Goal: Find specific page/section: Find specific page/section

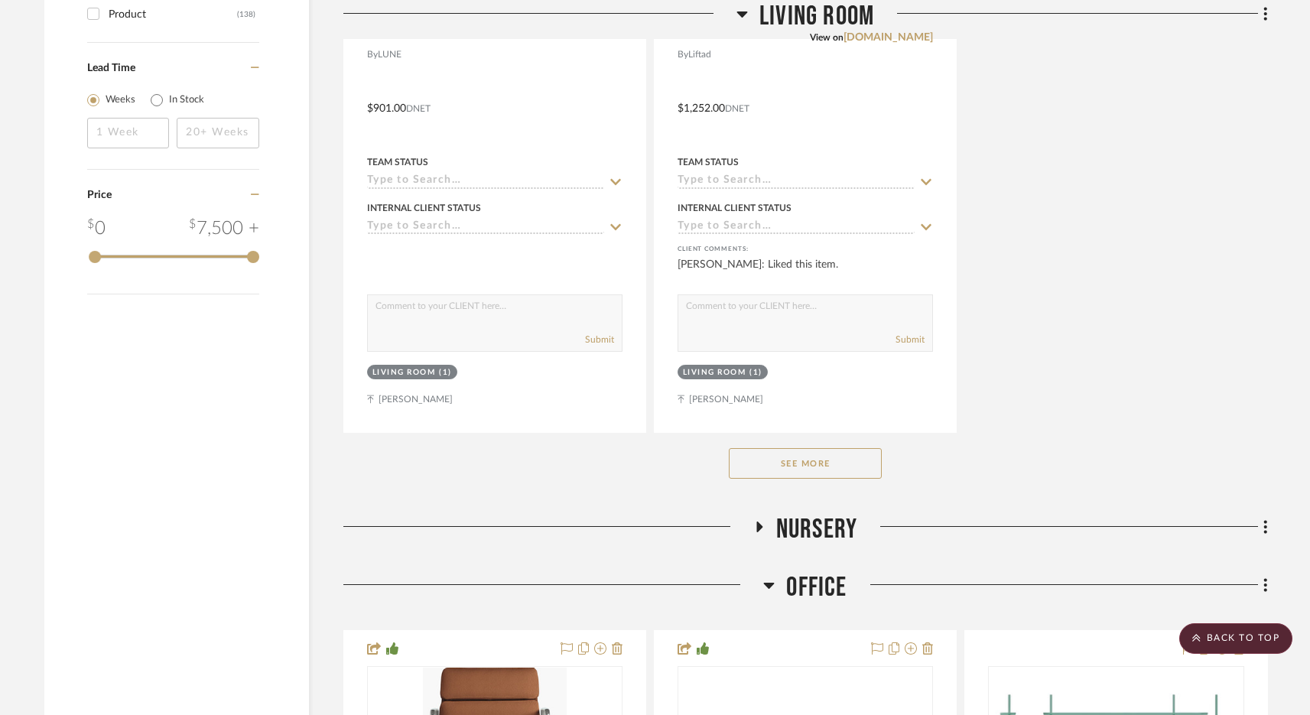
click at [783, 470] on button "See More" at bounding box center [805, 463] width 153 height 31
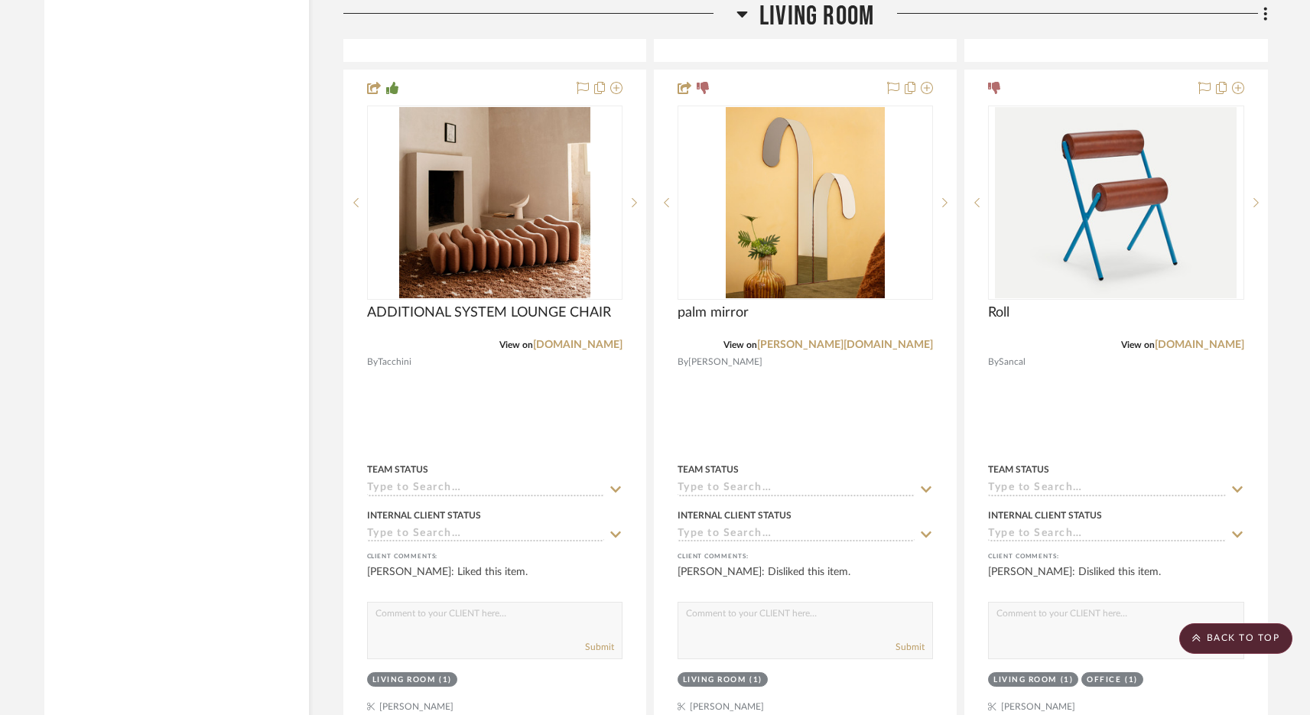
scroll to position [8130, 0]
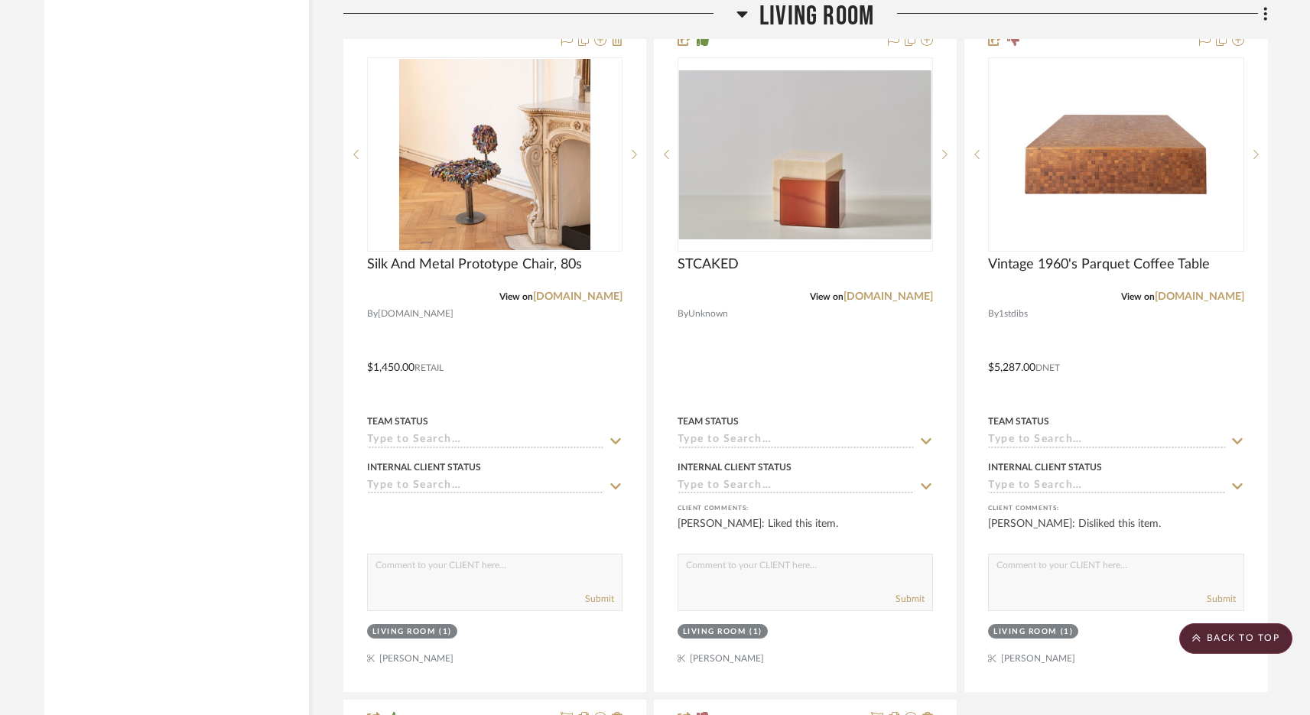
click at [845, 23] on span "Living Room" at bounding box center [817, 16] width 115 height 33
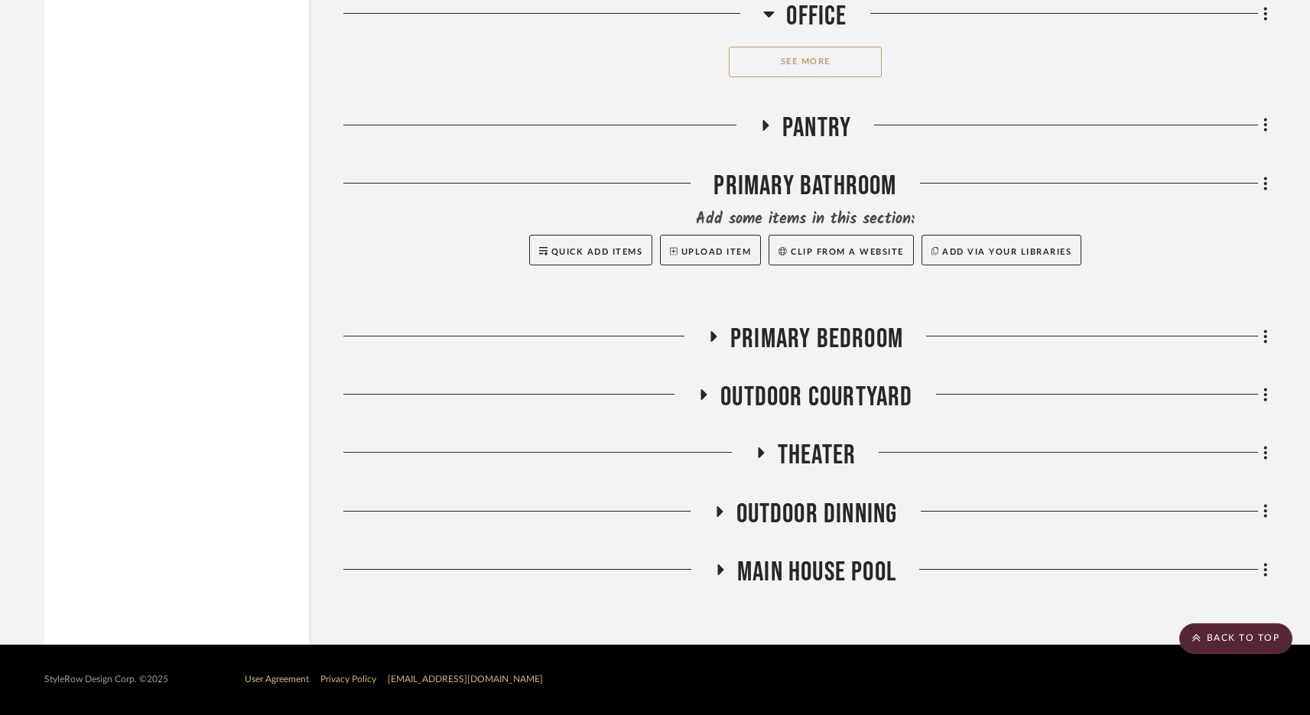
scroll to position [2798, 0]
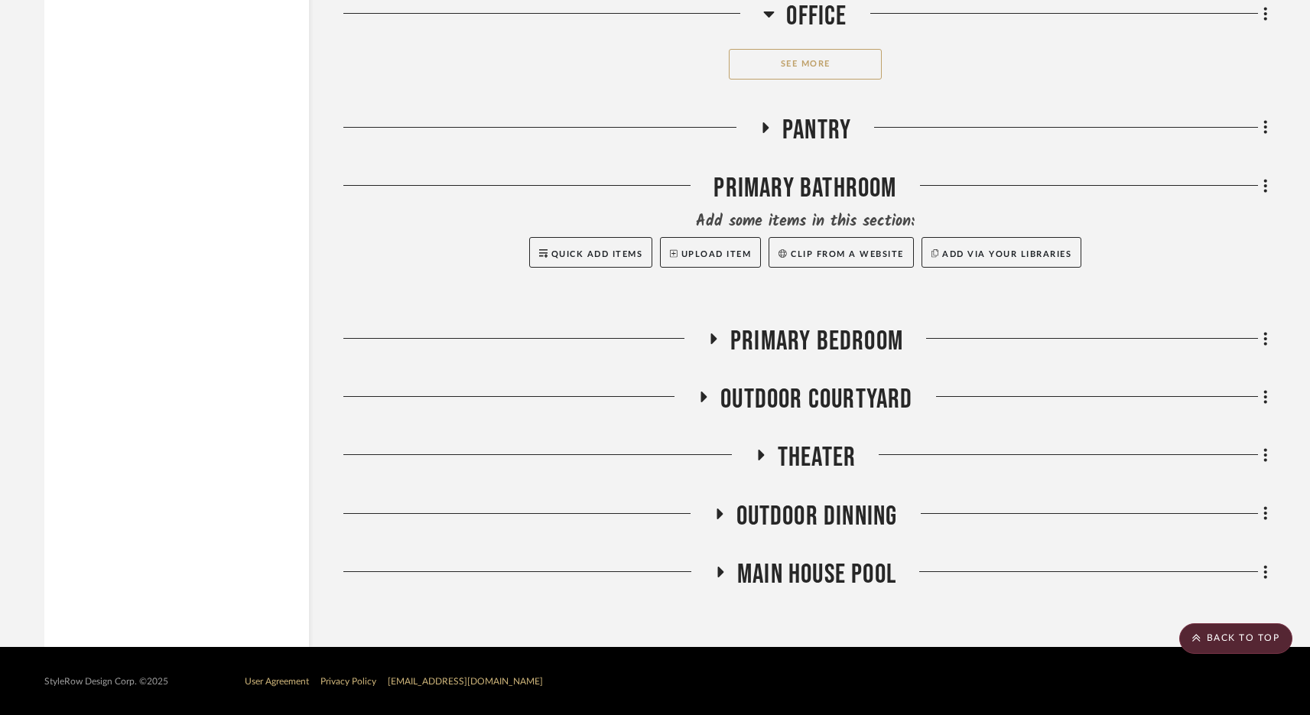
click at [769, 334] on span "Primary Bedroom" at bounding box center [817, 341] width 173 height 33
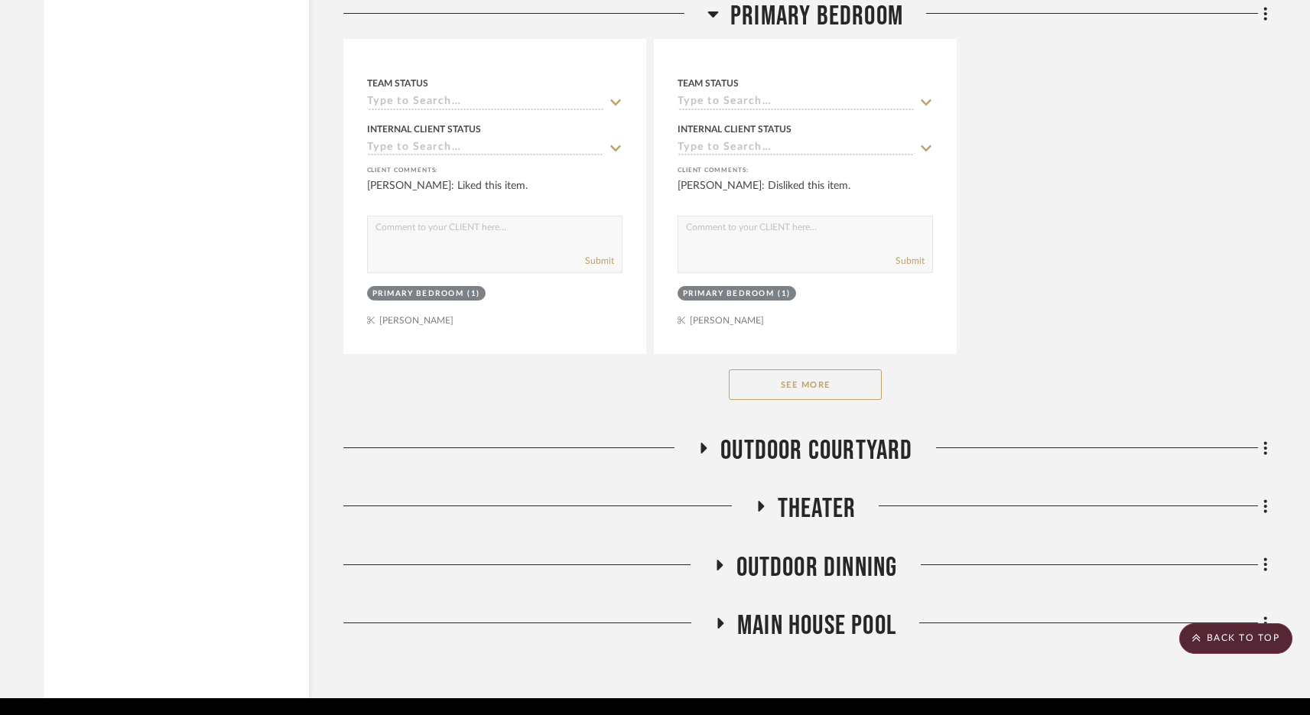
scroll to position [4904, 0]
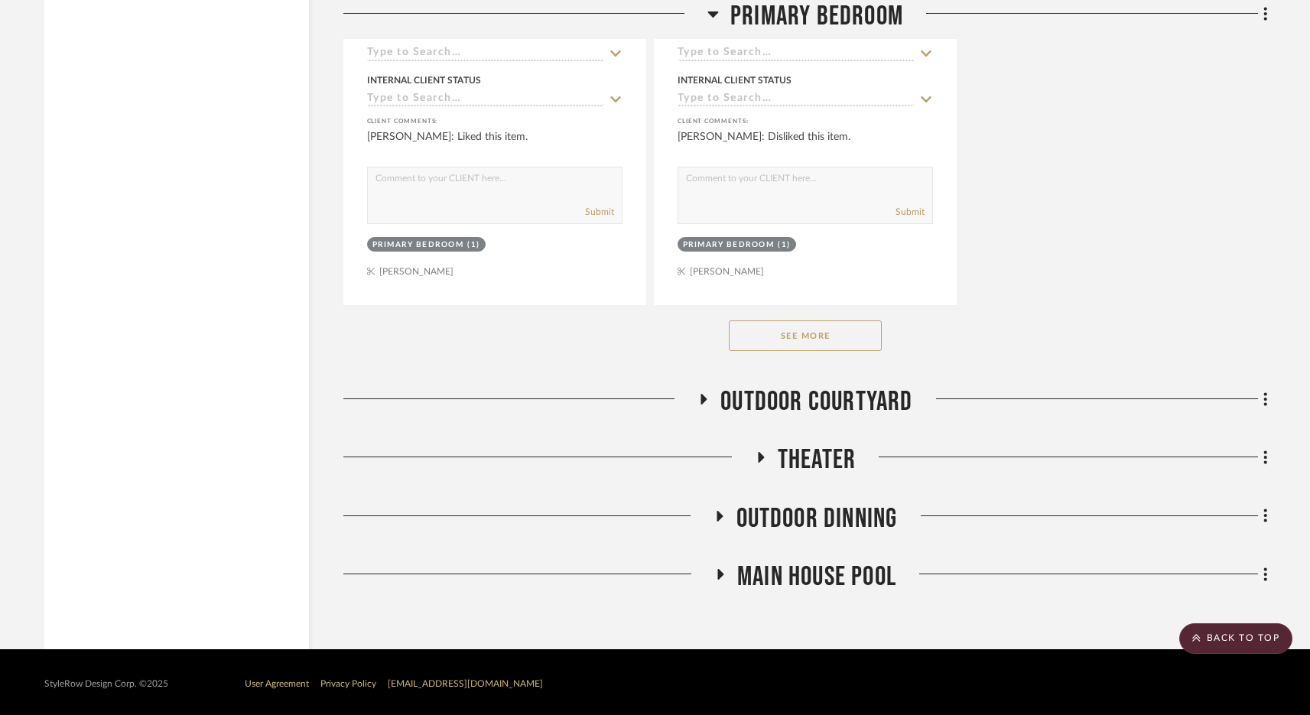
click at [845, 14] on span "Primary Bedroom" at bounding box center [817, 16] width 173 height 33
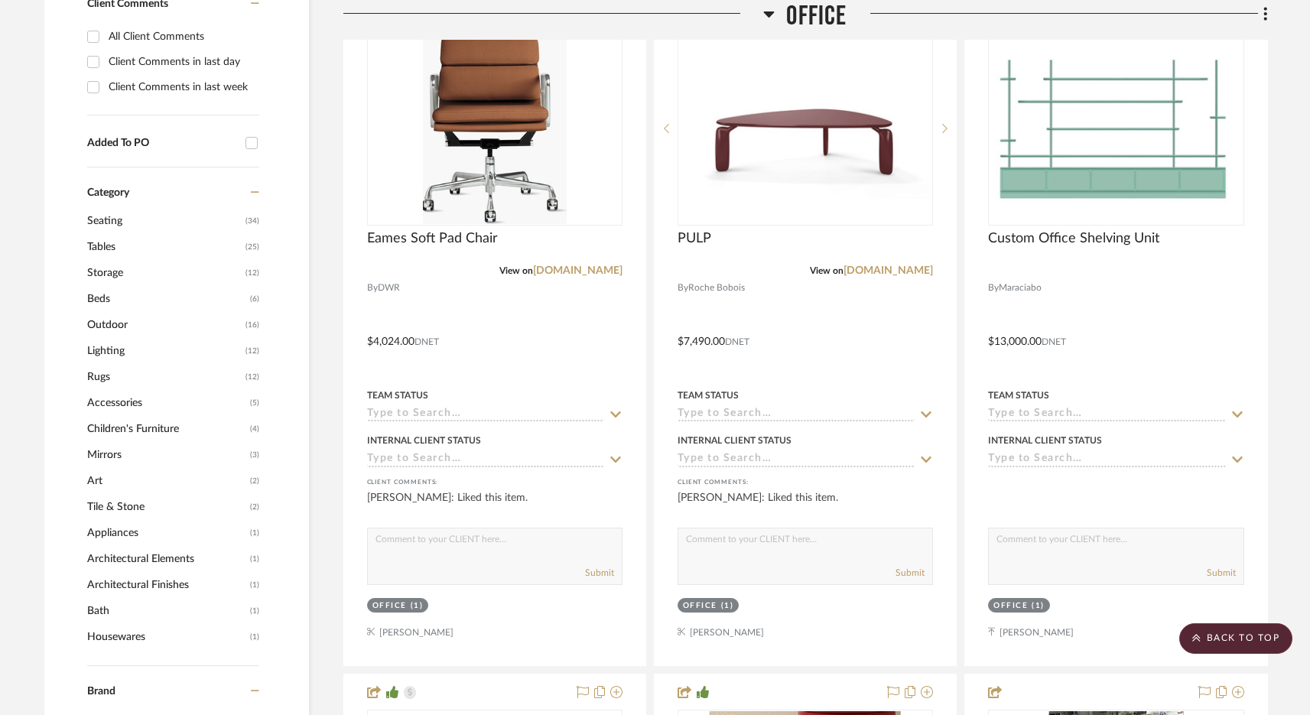
scroll to position [0, 0]
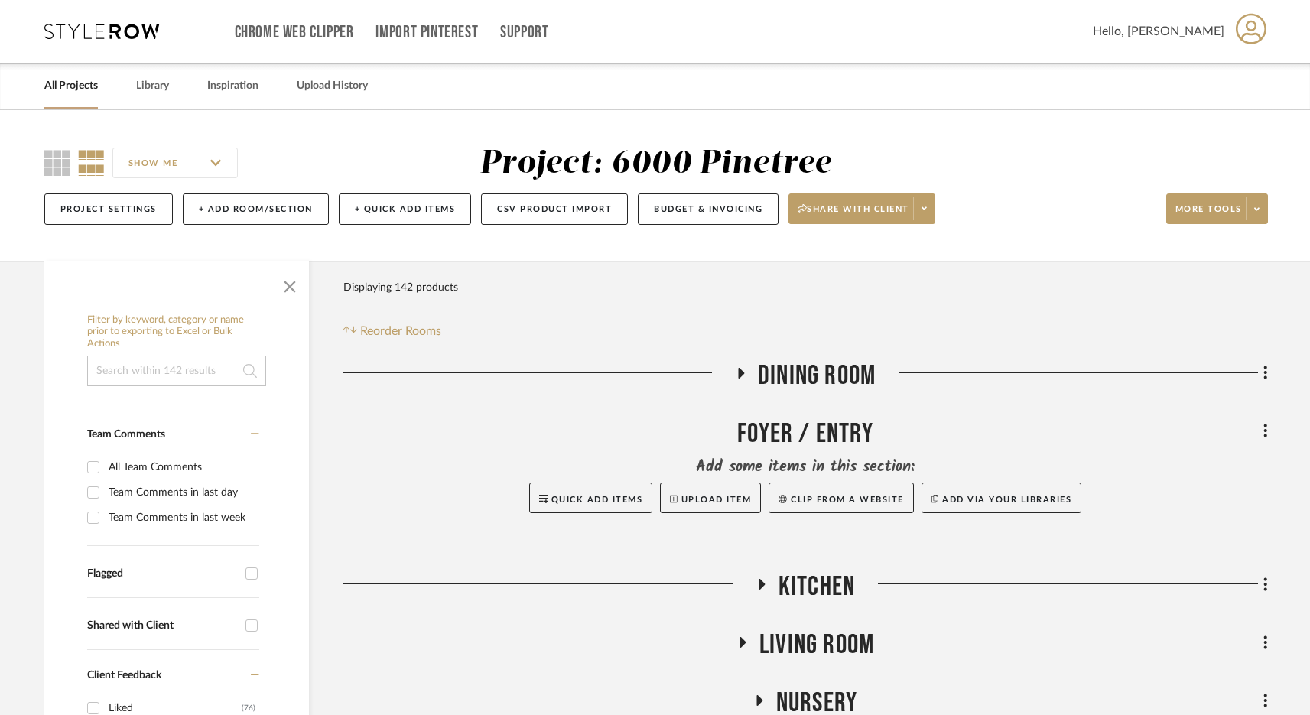
click at [130, 26] on icon at bounding box center [101, 31] width 115 height 15
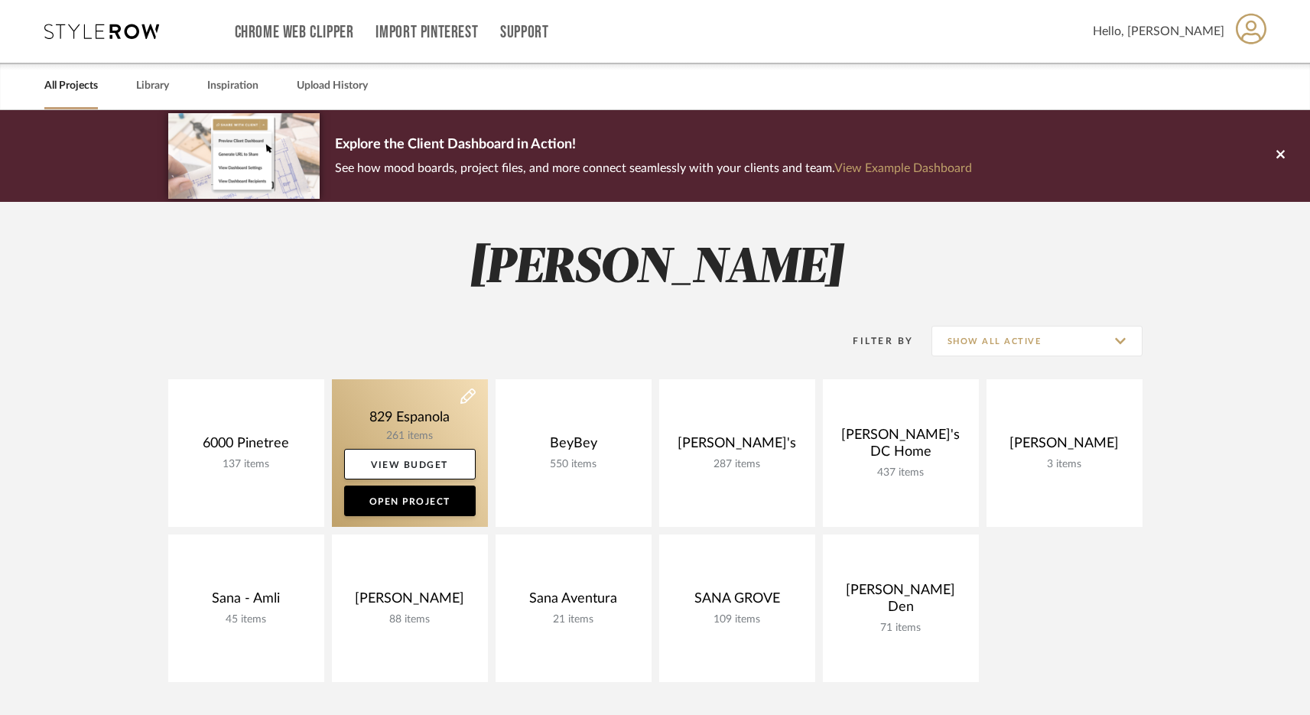
click at [376, 412] on link at bounding box center [410, 453] width 156 height 148
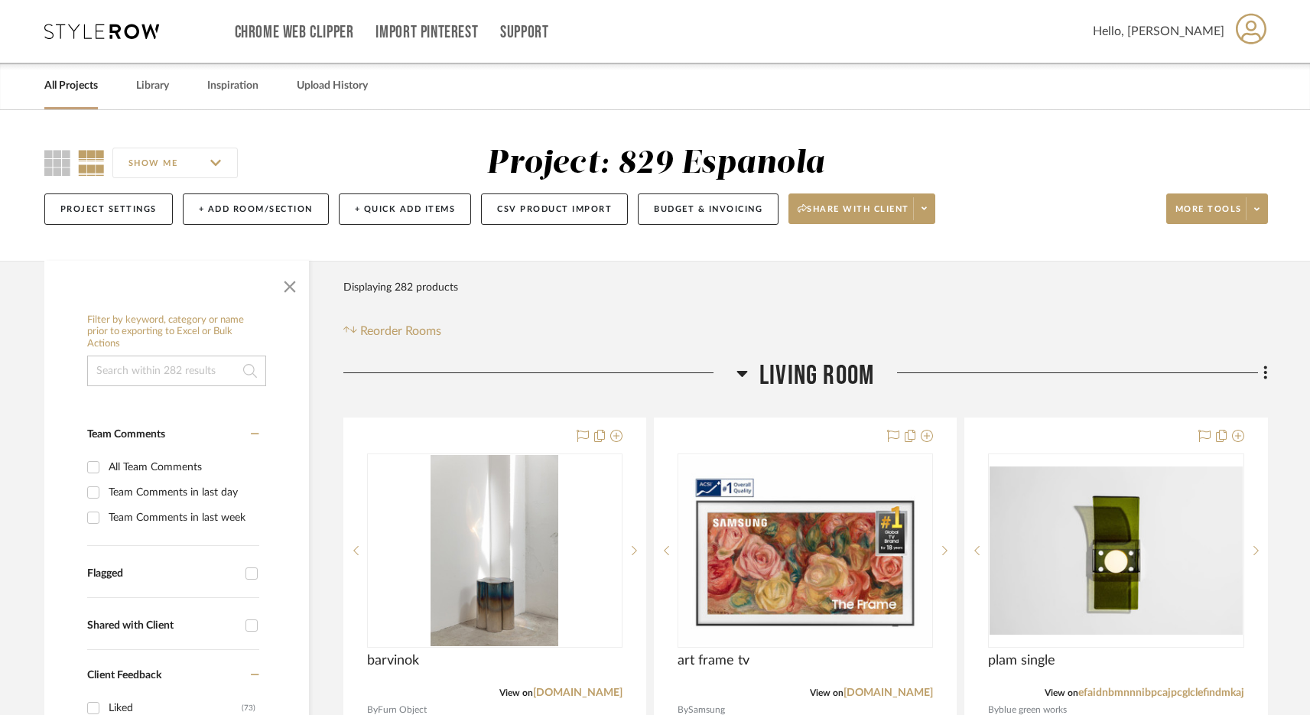
click at [802, 364] on span "Living Room" at bounding box center [817, 376] width 115 height 33
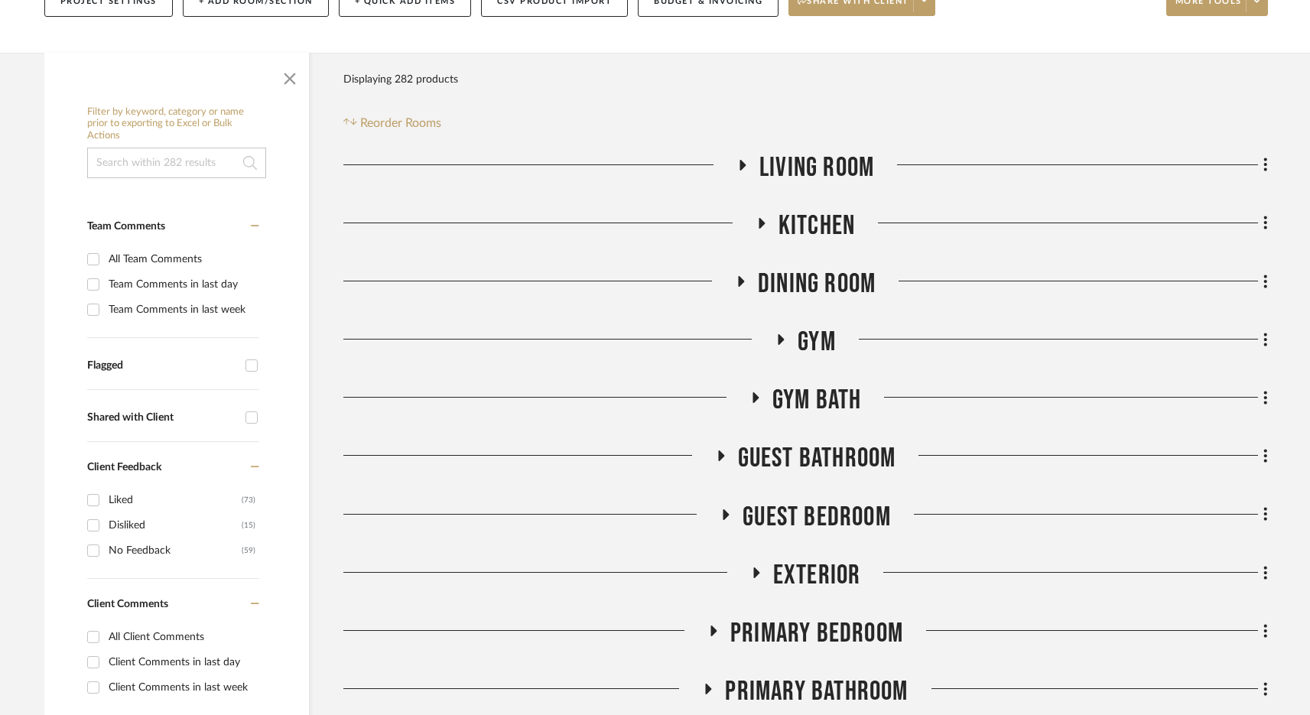
scroll to position [235, 0]
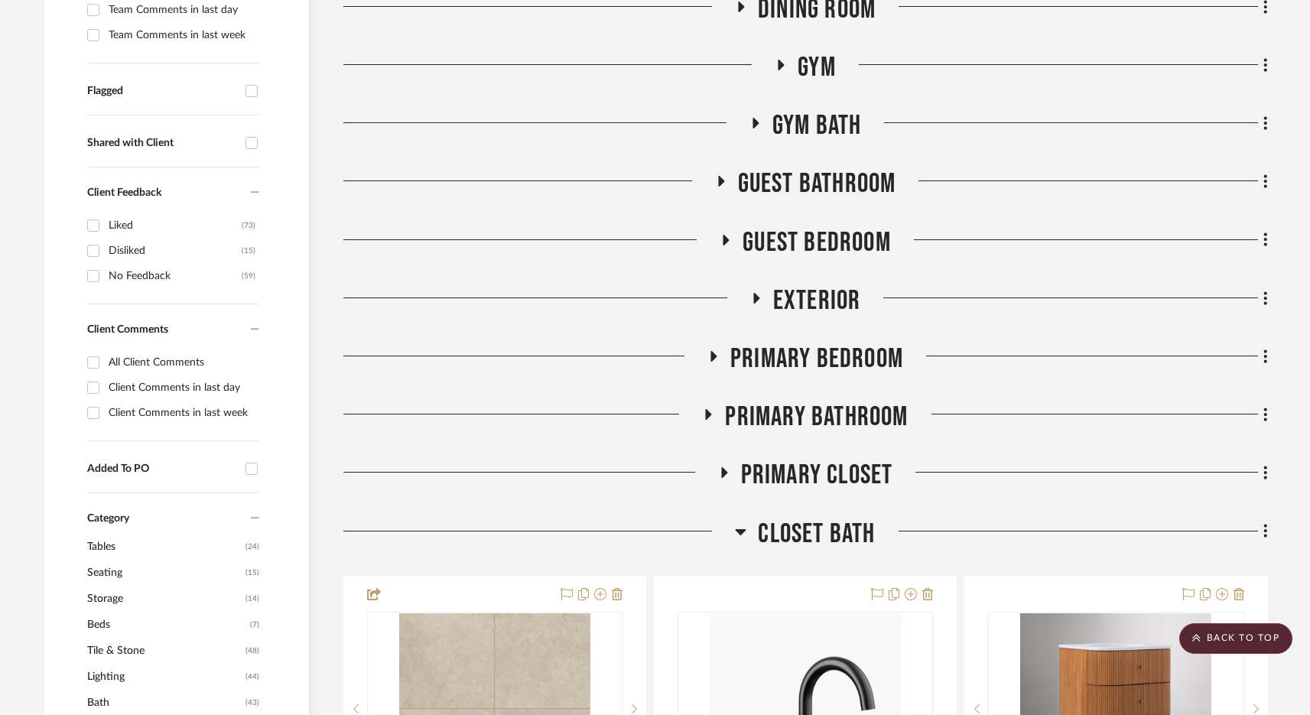
click at [804, 474] on span "PRIMARY CLOSET" at bounding box center [817, 475] width 152 height 33
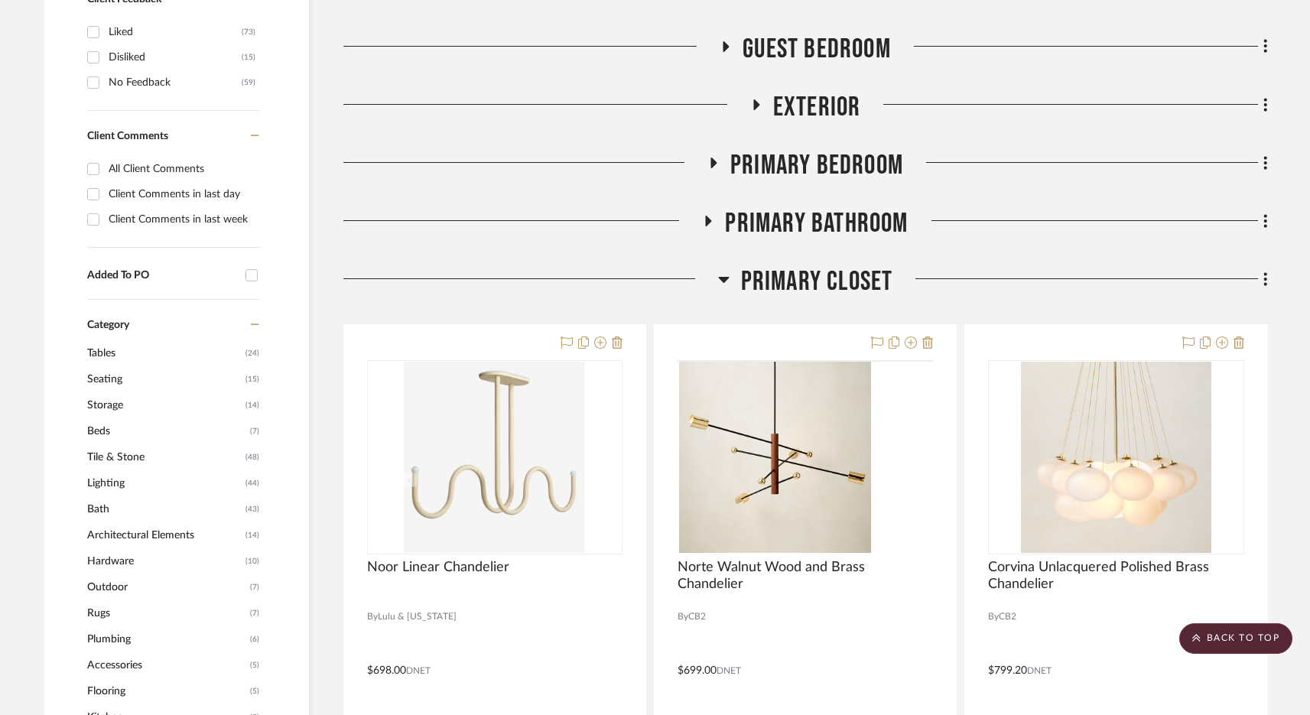
scroll to position [705, 0]
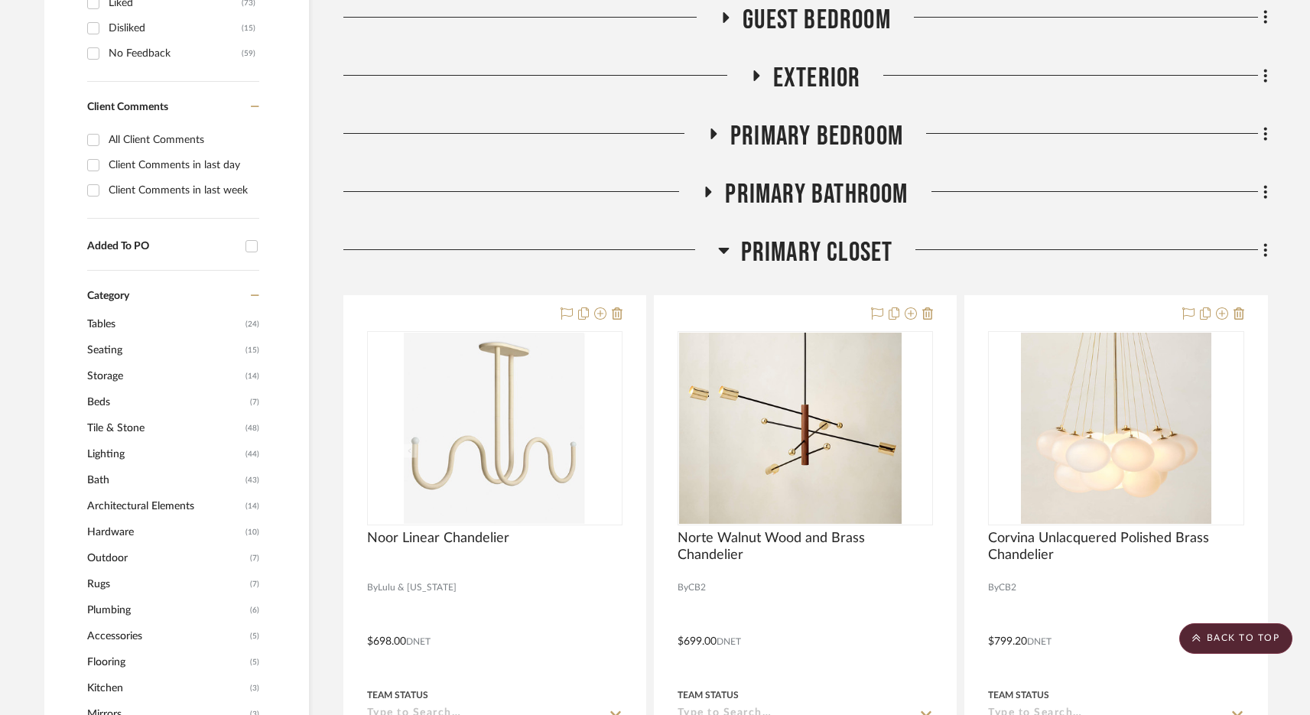
click at [821, 259] on span "PRIMARY CLOSET" at bounding box center [817, 252] width 152 height 33
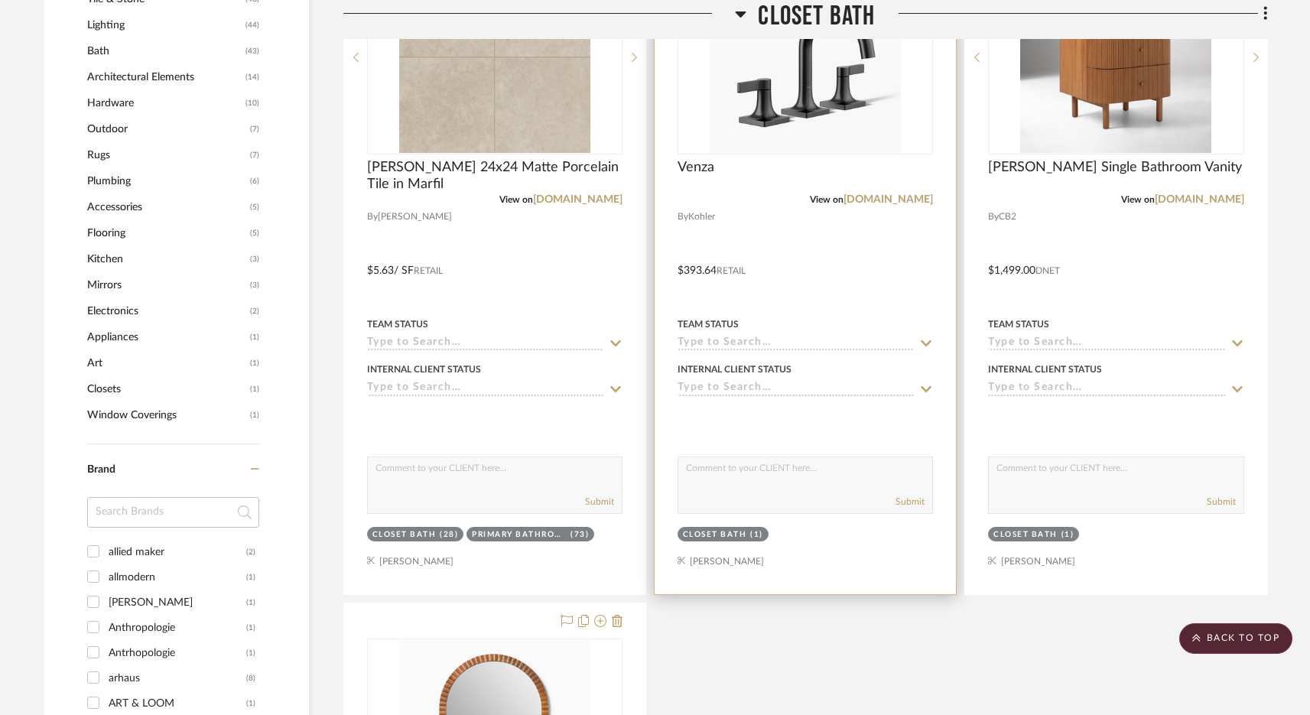
scroll to position [876, 0]
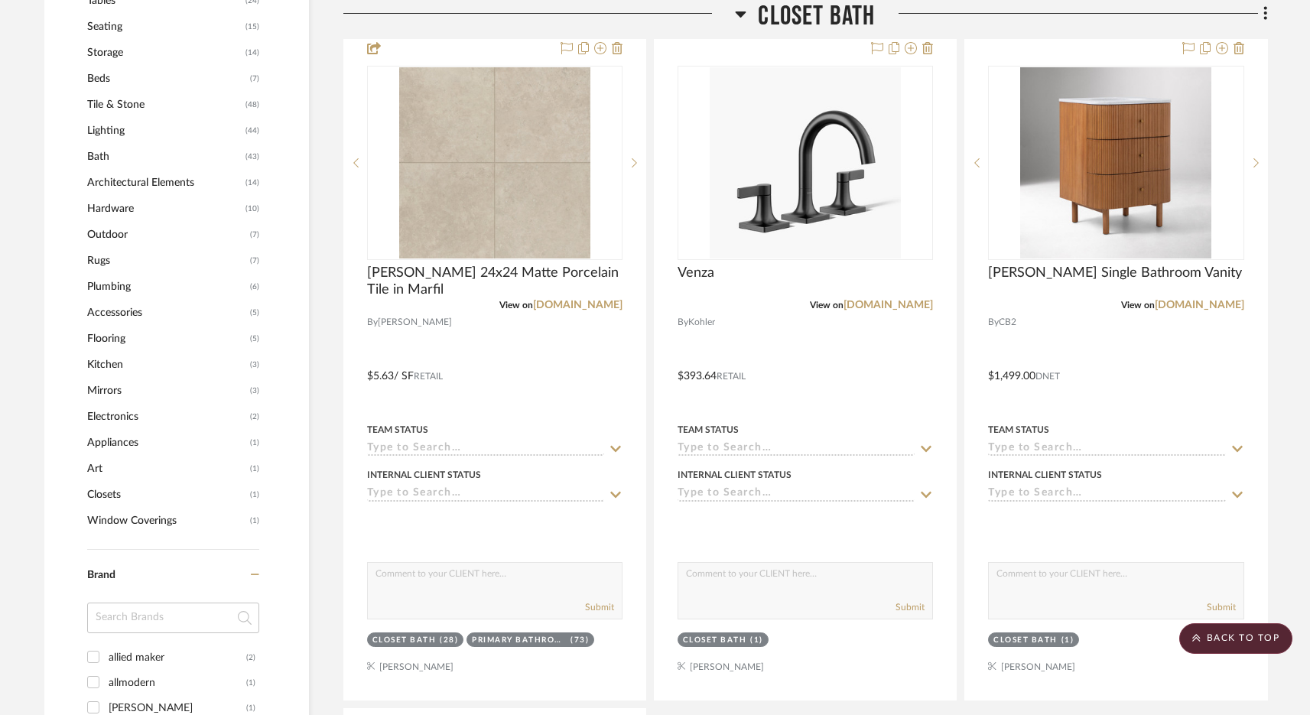
scroll to position [1030, 0]
